Goal: Obtain resource: Download file/media

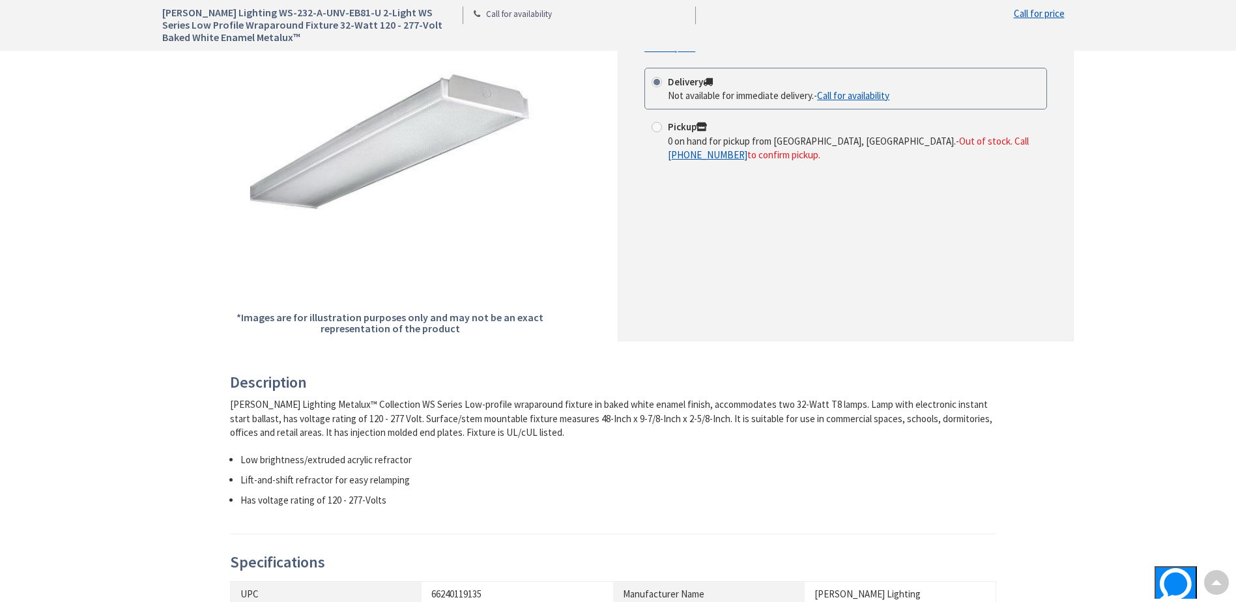
scroll to position [326, 0]
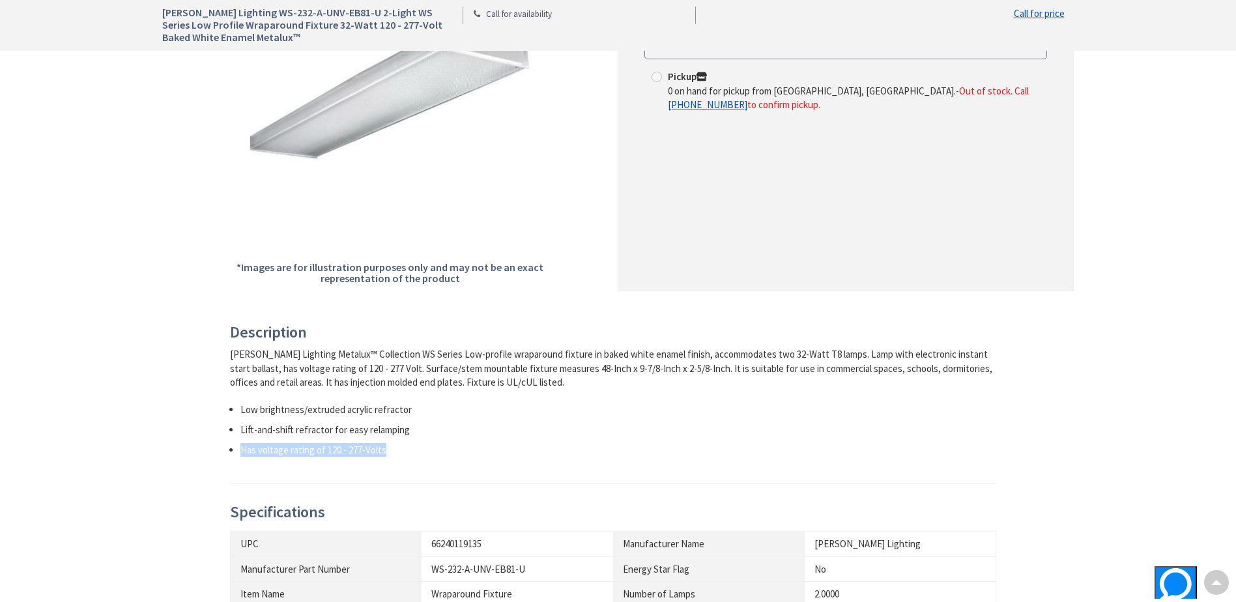
drag, startPoint x: 242, startPoint y: 452, endPoint x: 469, endPoint y: 453, distance: 226.8
click at [469, 453] on li "Has voltage rating of 120 - 277-Volts" at bounding box center [619, 450] width 757 height 14
drag, startPoint x: 469, startPoint y: 453, endPoint x: 459, endPoint y: 454, distance: 10.5
click at [459, 454] on li "Has voltage rating of 120 - 277-Volts" at bounding box center [619, 450] width 757 height 14
drag, startPoint x: 436, startPoint y: 433, endPoint x: 231, endPoint y: 415, distance: 205.4
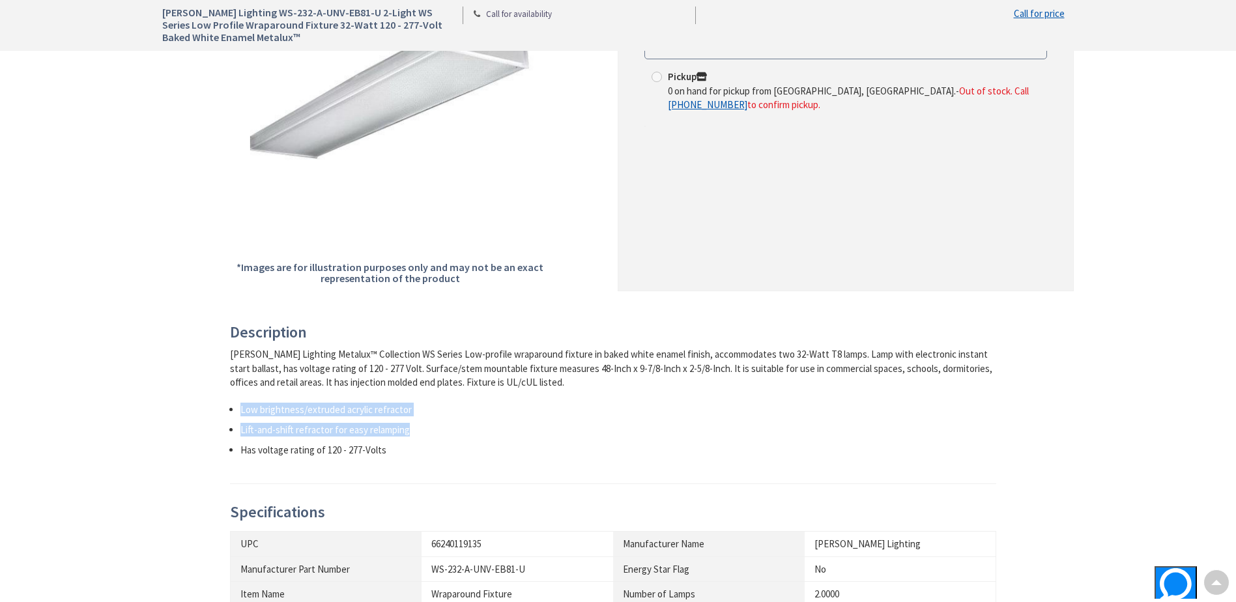
click at [231, 415] on ul "Low brightness/extruded acrylic refractor Lift-and-shift refractor for easy rel…" at bounding box center [613, 430] width 767 height 55
drag, startPoint x: 231, startPoint y: 415, endPoint x: 277, endPoint y: 457, distance: 61.8
click at [277, 457] on li "Has voltage rating of 120 - 277-Volts" at bounding box center [619, 450] width 757 height 14
drag, startPoint x: 398, startPoint y: 452, endPoint x: 220, endPoint y: 408, distance: 183.9
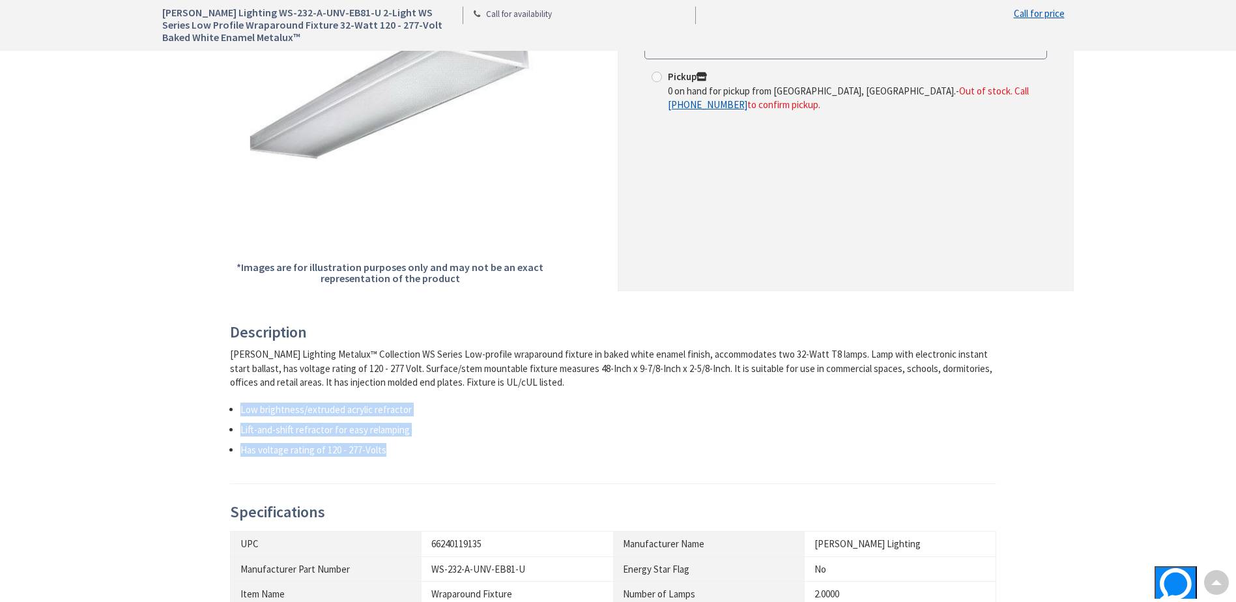
drag, startPoint x: 220, startPoint y: 408, endPoint x: 300, endPoint y: 466, distance: 99.0
click at [300, 466] on div "Description [PERSON_NAME] Lighting Metalux™ Collection WS Series Low-profile wr…" at bounding box center [613, 404] width 767 height 160
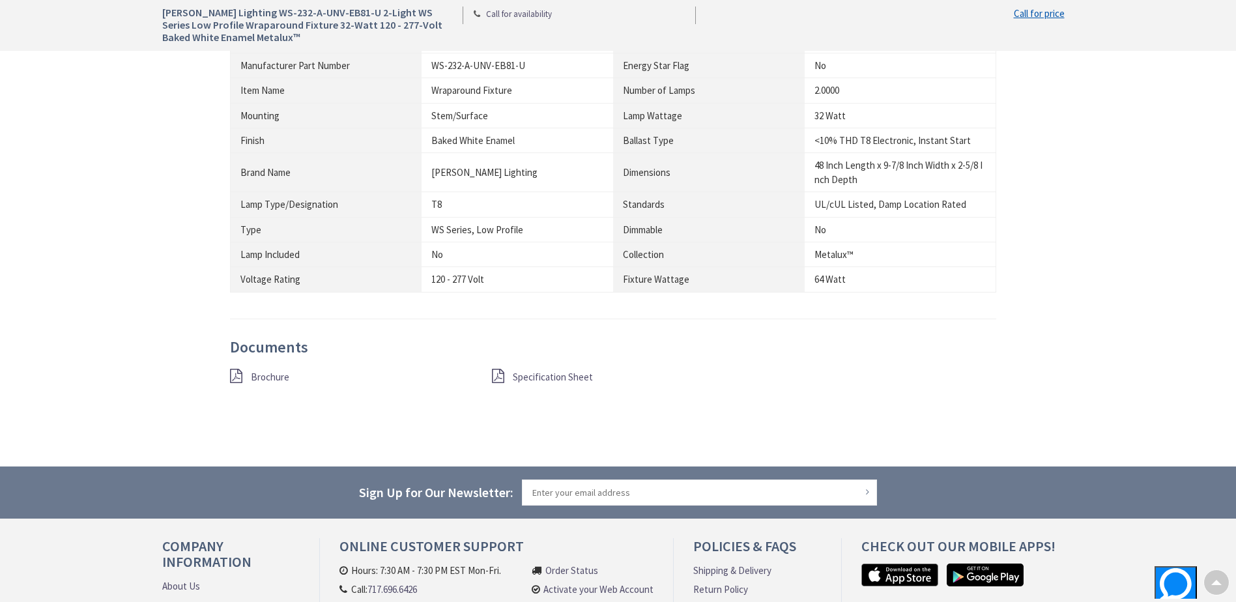
scroll to position [847, 0]
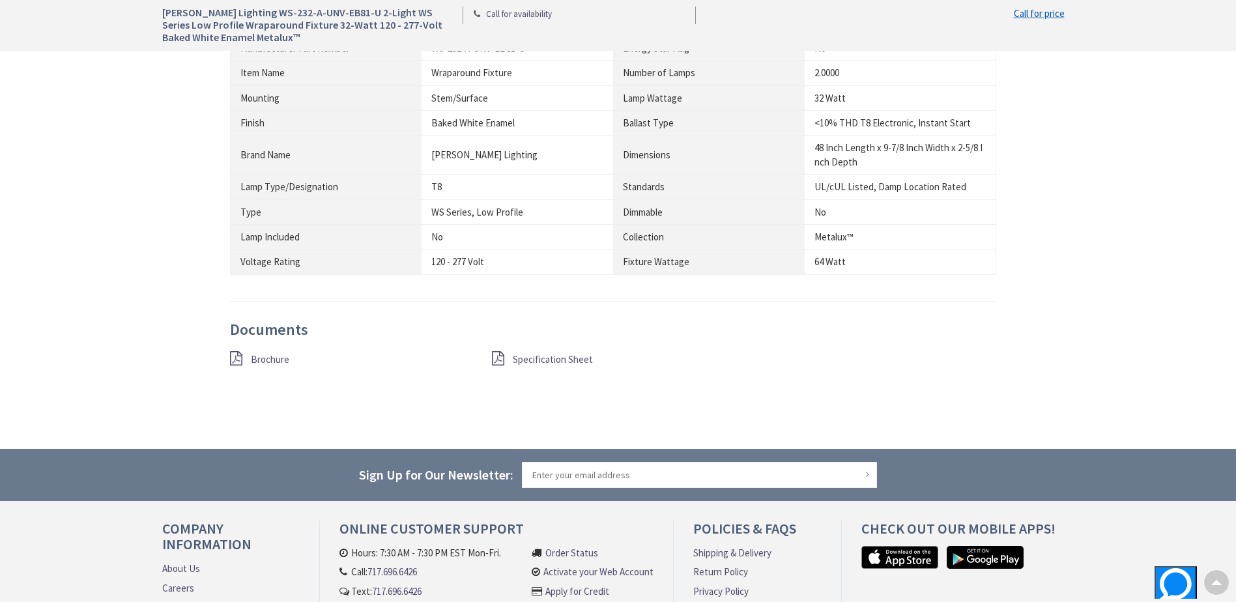
click at [526, 358] on span "Specification Sheet" at bounding box center [553, 359] width 80 height 12
